Goal: Contribute content

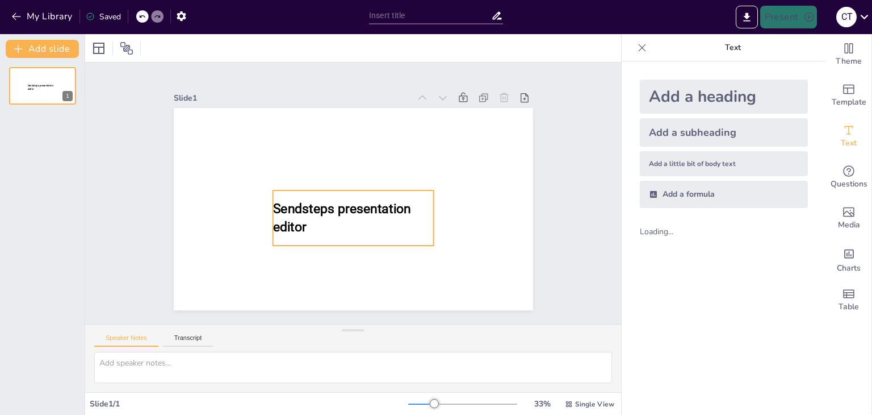
type input "New Sendsteps"
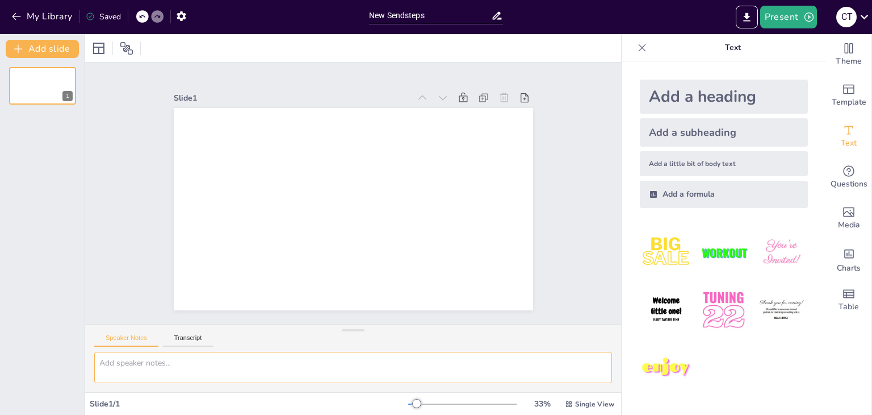
paste textarea "функції грошей, розвиток банківської системи, електронні платежі, криптовалюти."
type textarea "функції грошей, розвиток банківської системи, електронні платежі, криптовалюти."
click at [720, 311] on img at bounding box center [723, 309] width 53 height 53
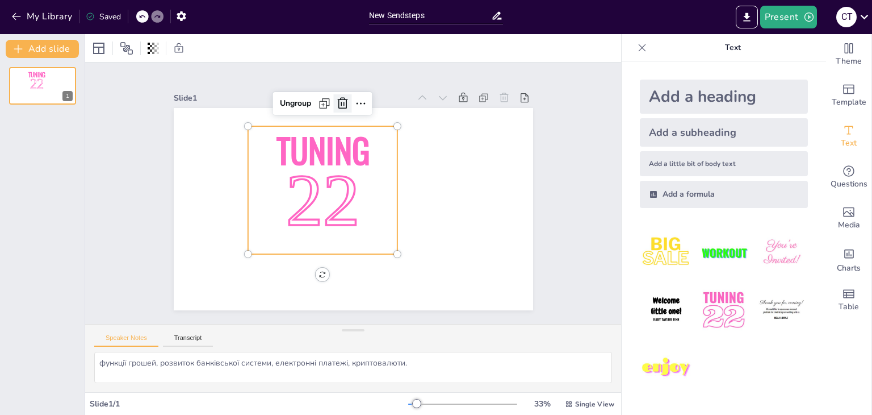
click at [340, 103] on icon at bounding box center [343, 104] width 14 height 14
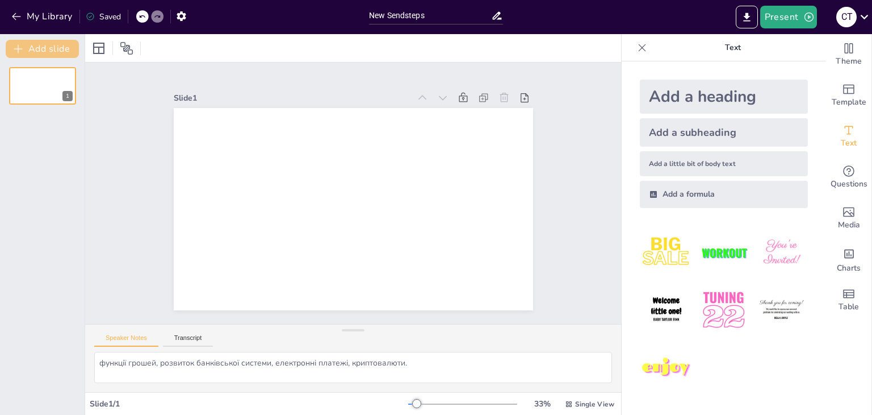
click at [52, 46] on button "Add slide" at bounding box center [42, 49] width 73 height 18
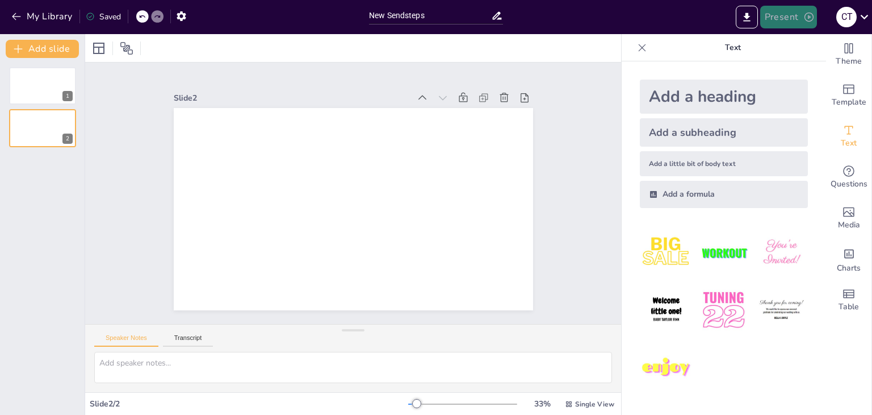
click at [795, 21] on button "Present" at bounding box center [788, 17] width 57 height 23
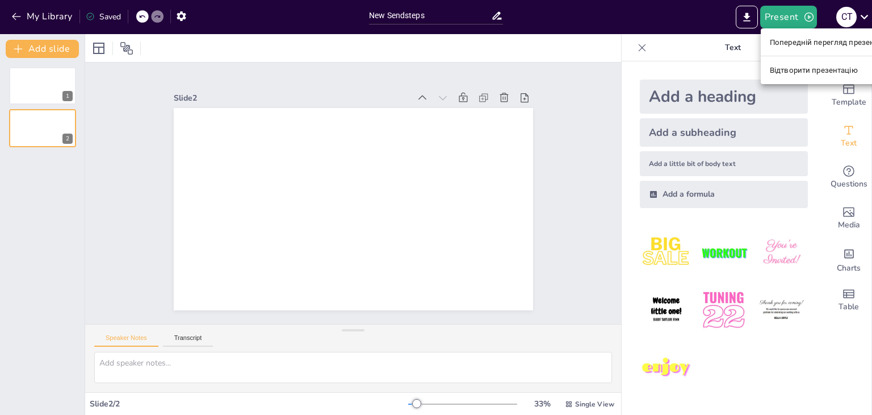
click at [684, 51] on div at bounding box center [436, 207] width 872 height 415
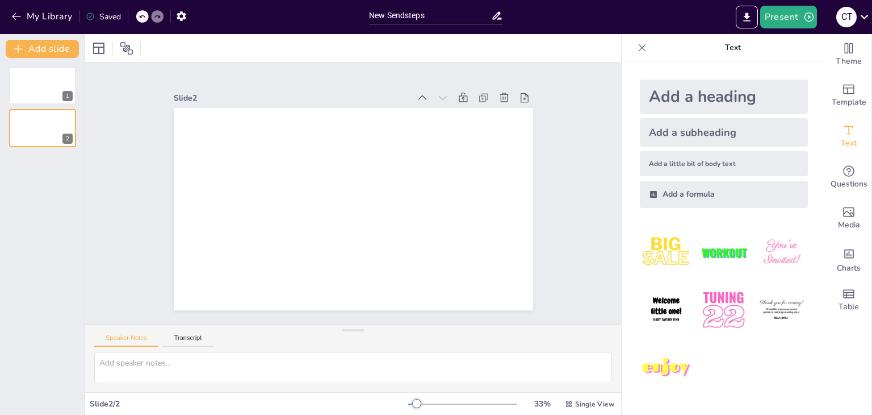
click at [6, 15] on div "My Library Saved" at bounding box center [96, 16] width 192 height 20
click at [18, 16] on icon "button" at bounding box center [16, 16] width 11 height 11
